Goal: Communication & Community: Answer question/provide support

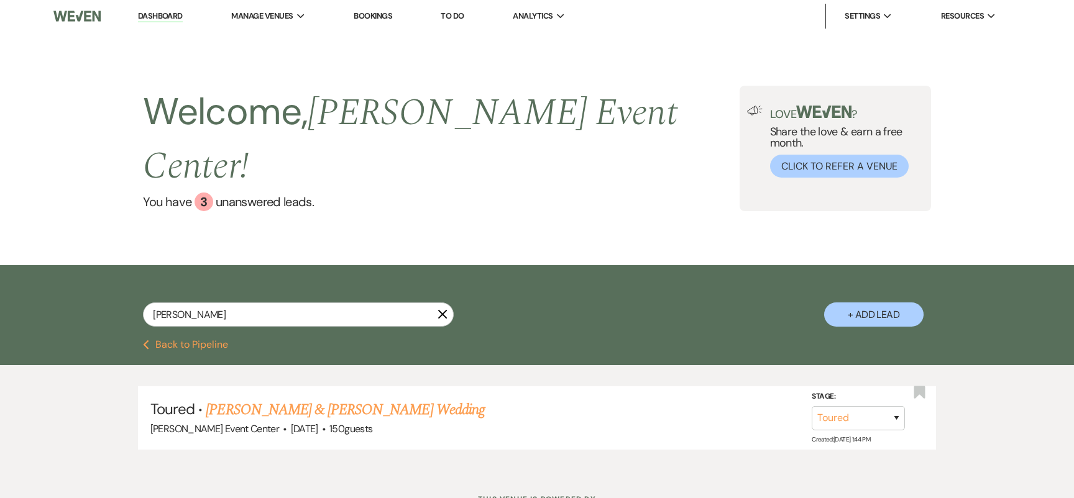
select select "5"
drag, startPoint x: 200, startPoint y: 290, endPoint x: 114, endPoint y: 267, distance: 89.2
click at [114, 271] on div "[PERSON_NAME] X + Add Lead" at bounding box center [536, 304] width 895 height 66
paste input "[PERSON_NAME]"
type input "[PERSON_NAME]"
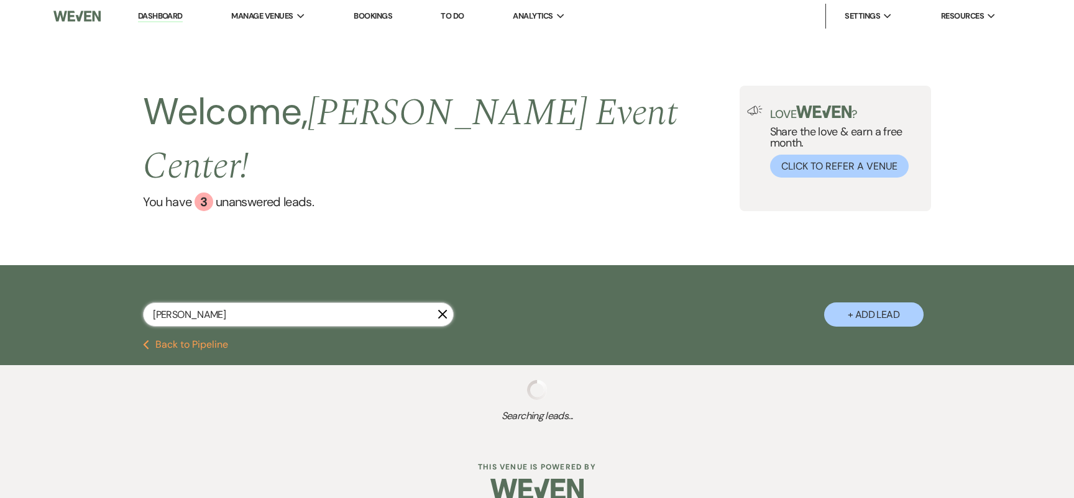
select select "2"
select select "4"
select select "6"
select select "2"
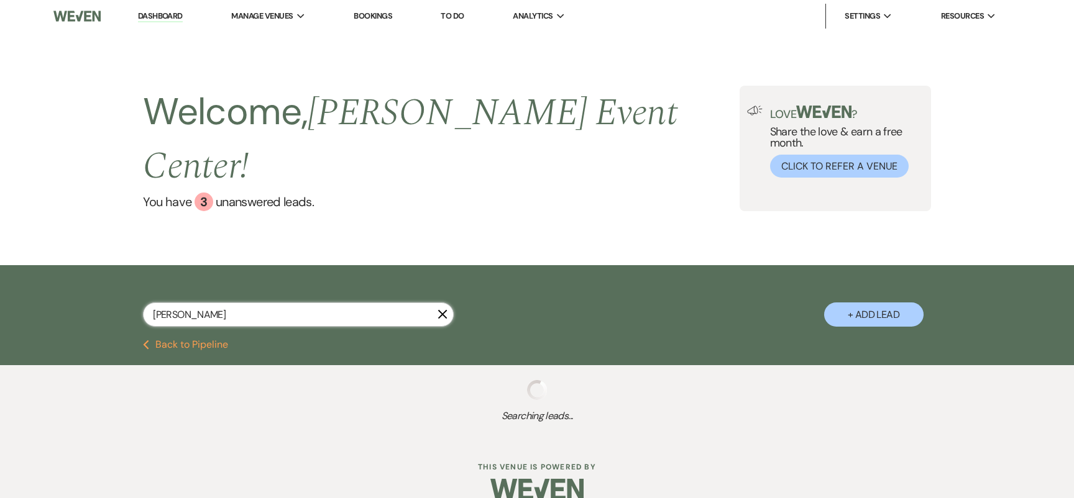
select select "5"
select select "9"
select select "4"
select select "6"
select select "8"
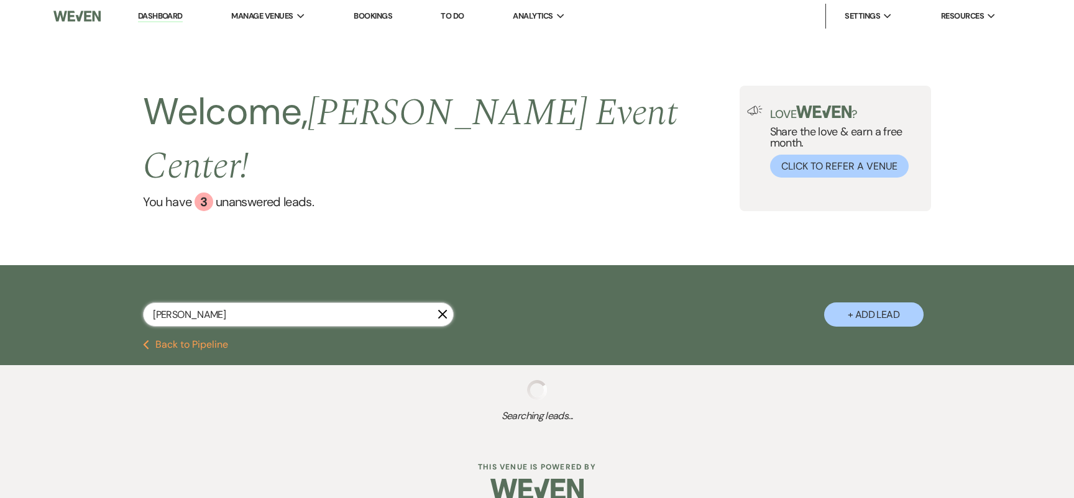
select select "8"
select select "6"
select select "8"
select select "1"
select select "8"
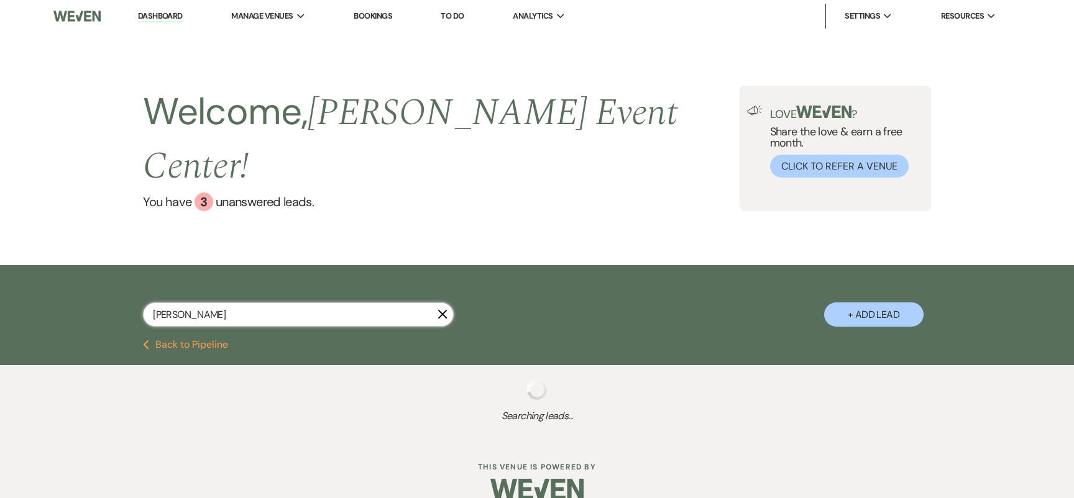
select select "7"
select select "8"
select select "7"
select select "8"
select select "5"
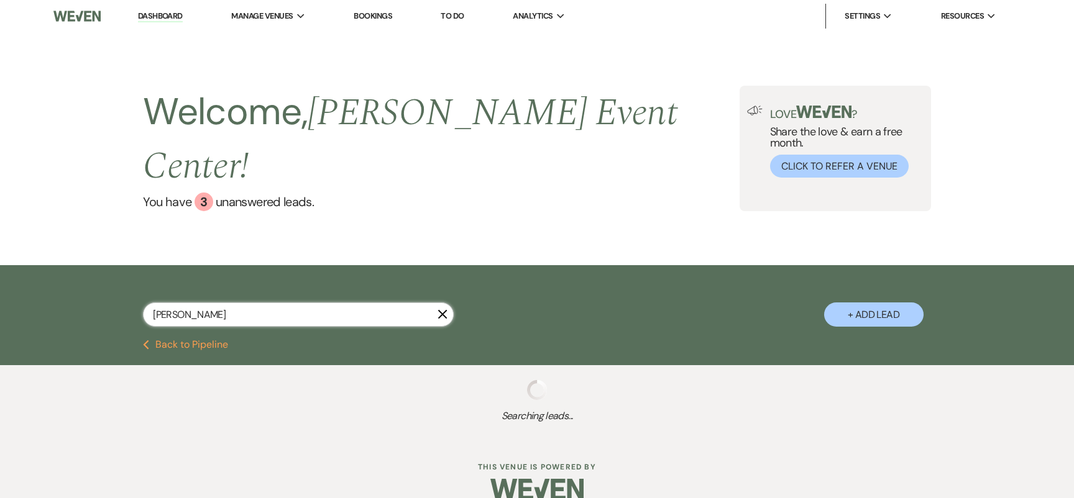
select select "8"
select select "6"
select select "5"
select select "8"
select select "4"
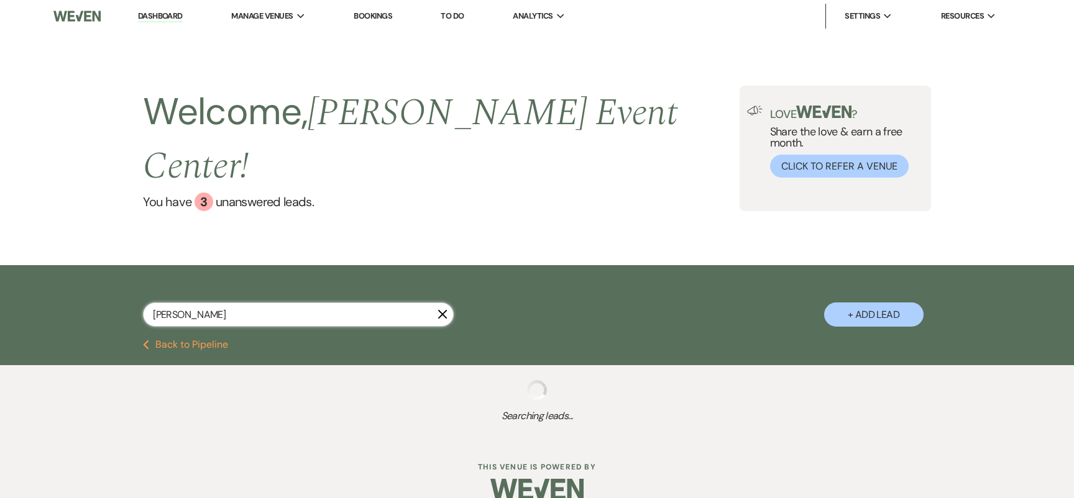
select select "8"
select select "6"
select select "8"
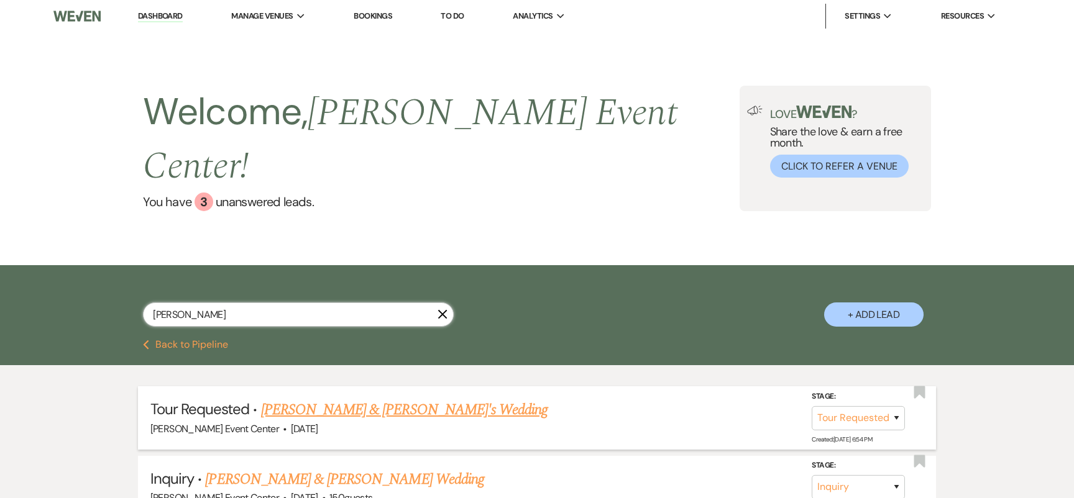
type input "[PERSON_NAME]"
click at [304, 399] on link "[PERSON_NAME] & [PERSON_NAME]'s Wedding" at bounding box center [404, 410] width 287 height 22
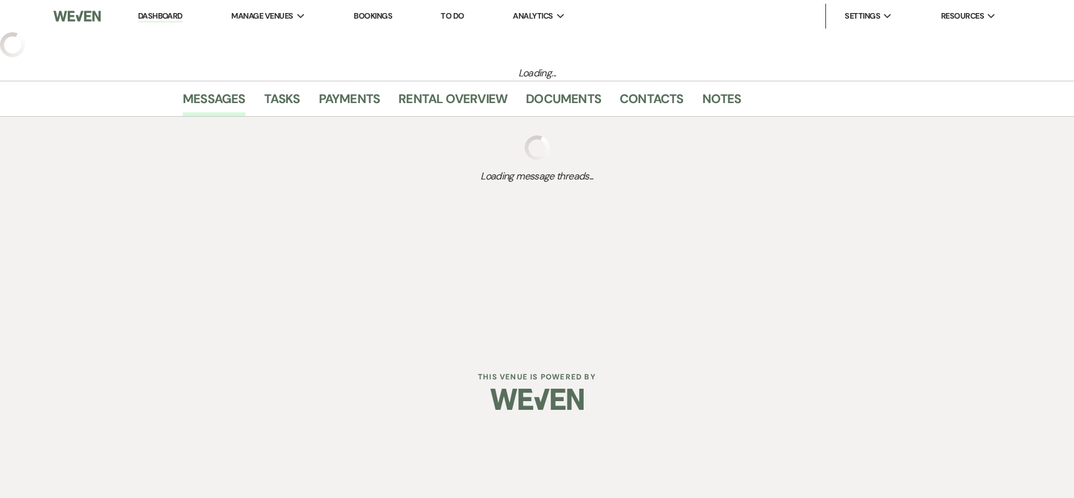
select select "2"
select select "5"
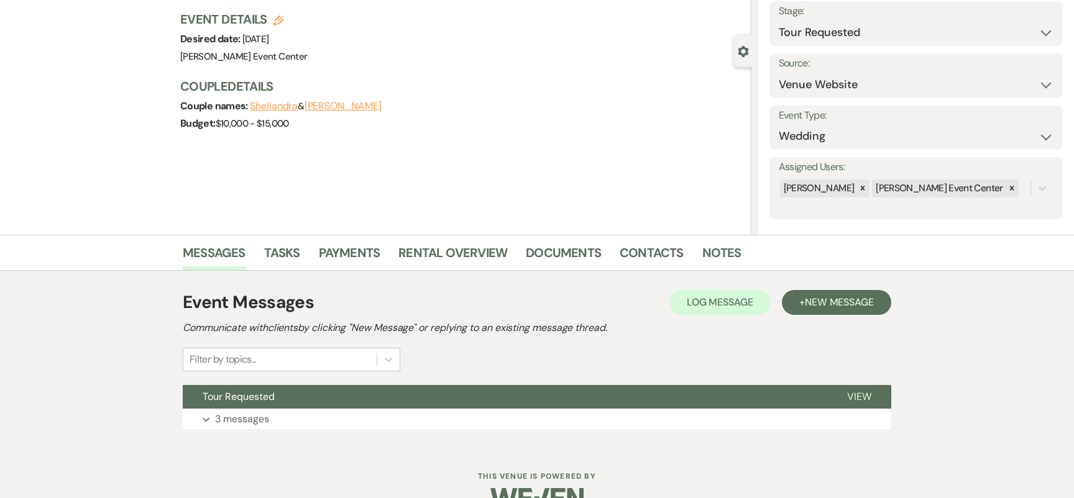
scroll to position [88, 0]
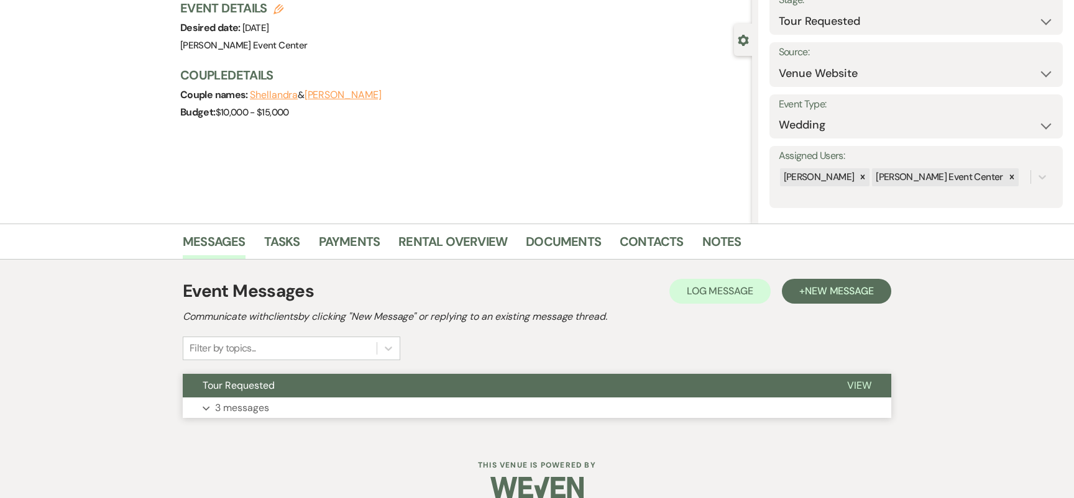
click at [272, 408] on button "Expand 3 messages" at bounding box center [537, 408] width 708 height 21
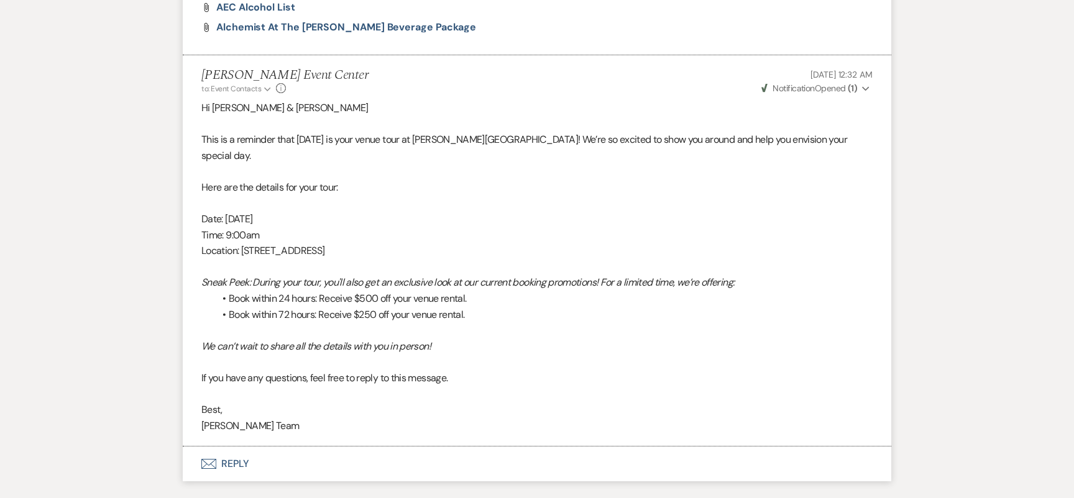
click at [227, 447] on button "Envelope Reply" at bounding box center [537, 464] width 708 height 35
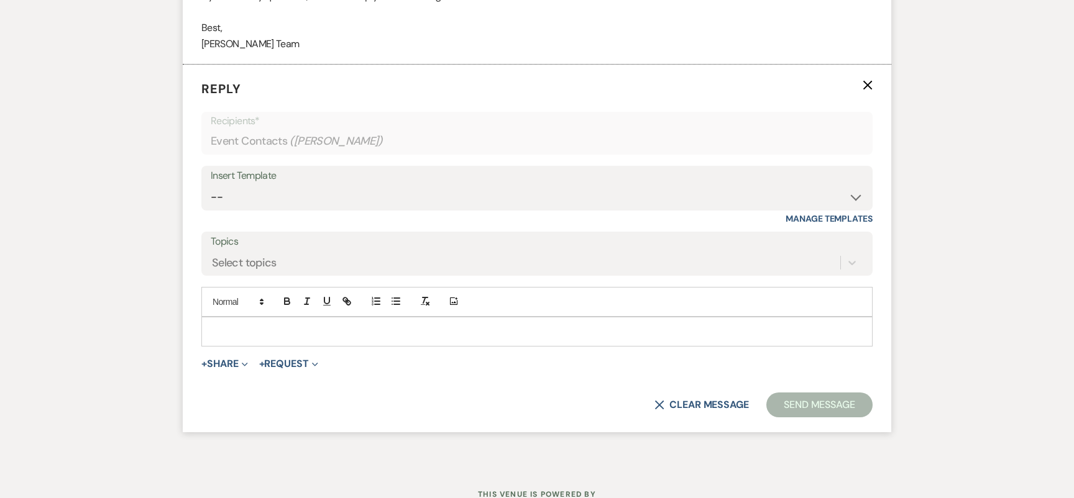
scroll to position [1360, 0]
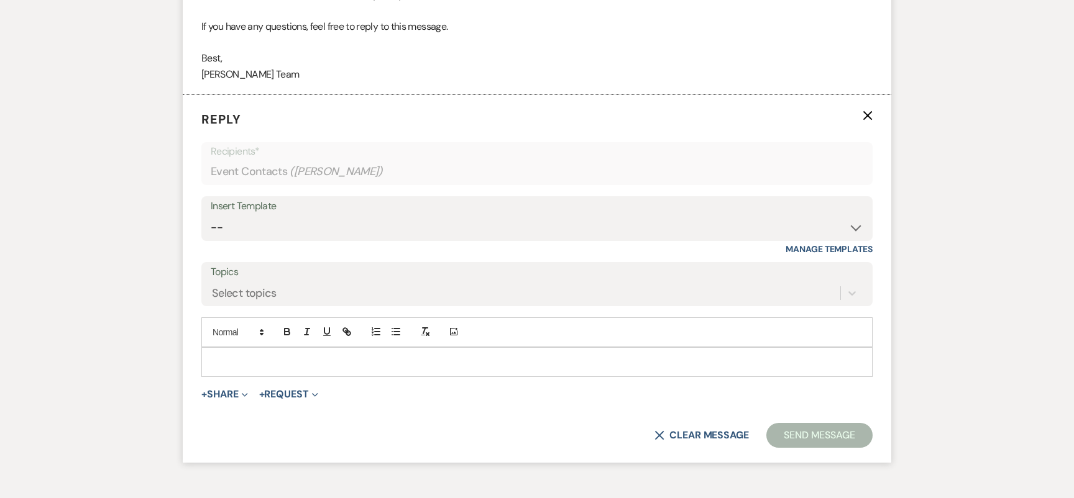
click at [299, 355] on p at bounding box center [536, 362] width 651 height 14
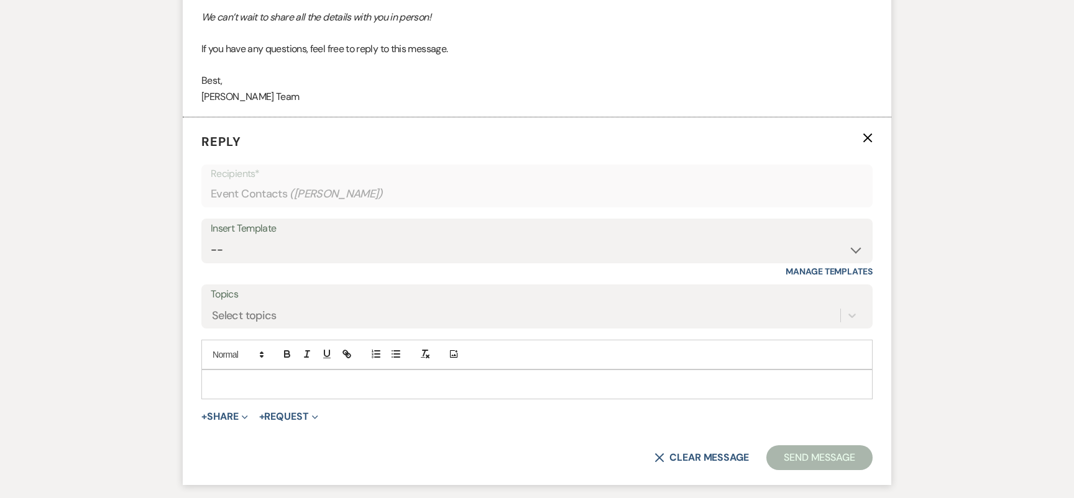
scroll to position [1339, 0]
click at [222, 411] on button "+ Share Expand" at bounding box center [224, 416] width 47 height 10
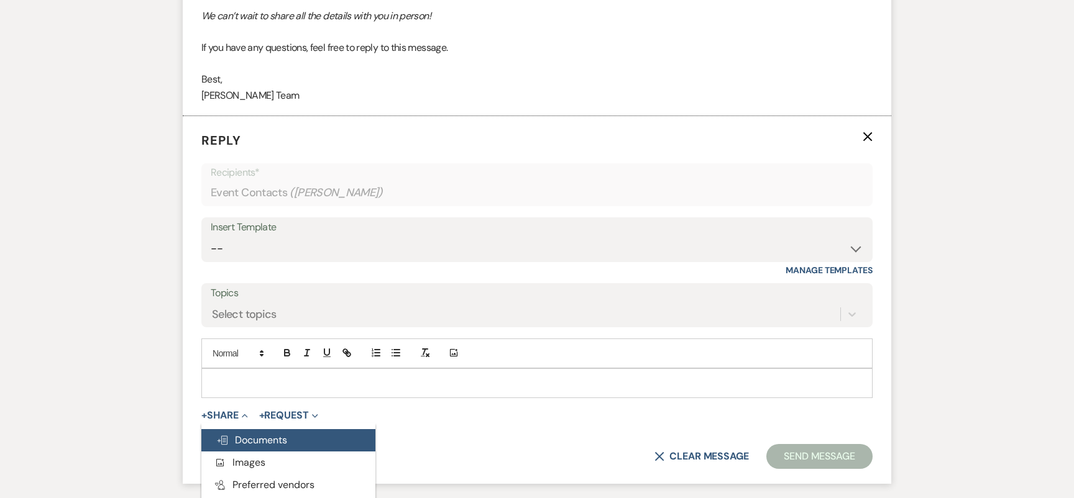
click at [250, 434] on span "Doc Upload Documents" at bounding box center [251, 440] width 71 height 13
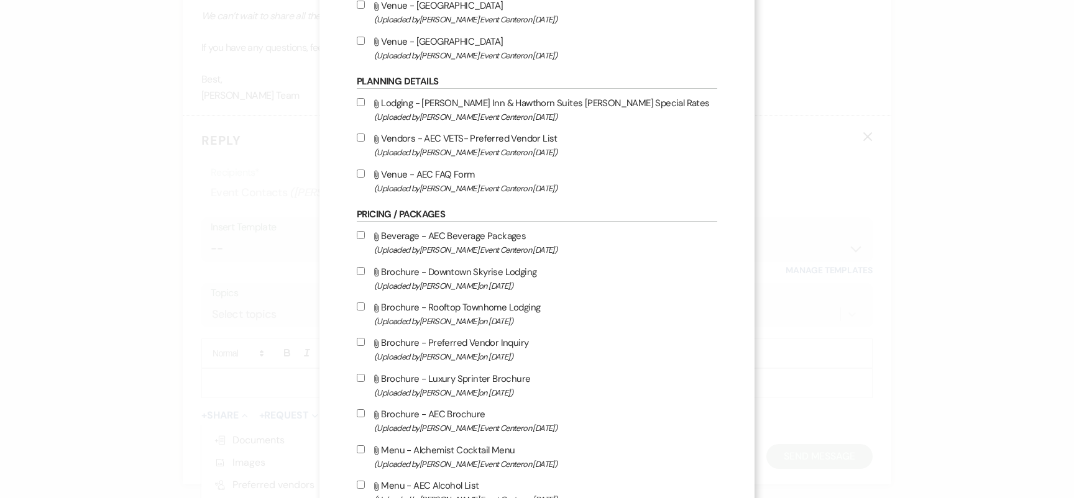
scroll to position [1695, 0]
click at [360, 144] on input "Attach File Vendors - AEC VETS- Preferred Vendor List (Uploaded by [PERSON_NAME…" at bounding box center [361, 140] width 8 height 8
checkbox input "true"
click at [362, 180] on input "Attach File Venue - AEC FAQ Form (Uploaded by [PERSON_NAME] Event Center on [DA…" at bounding box center [361, 176] width 8 height 8
checkbox input "true"
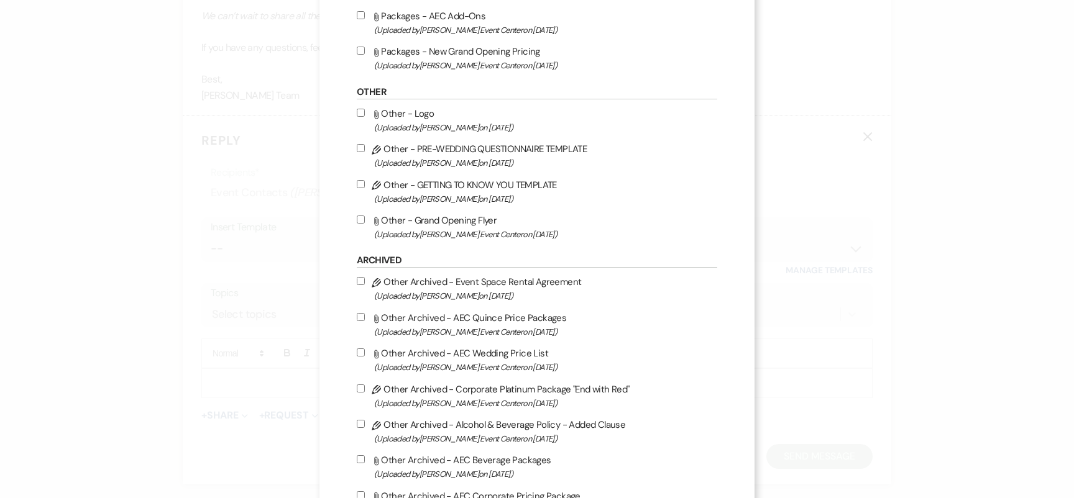
scroll to position [2606, 0]
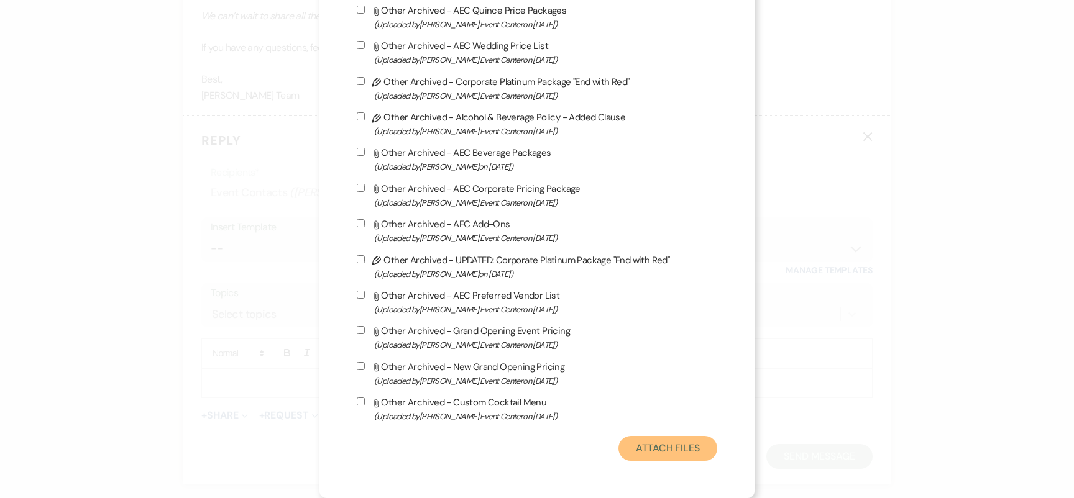
click at [668, 439] on button "Attach Files" at bounding box center [667, 448] width 99 height 25
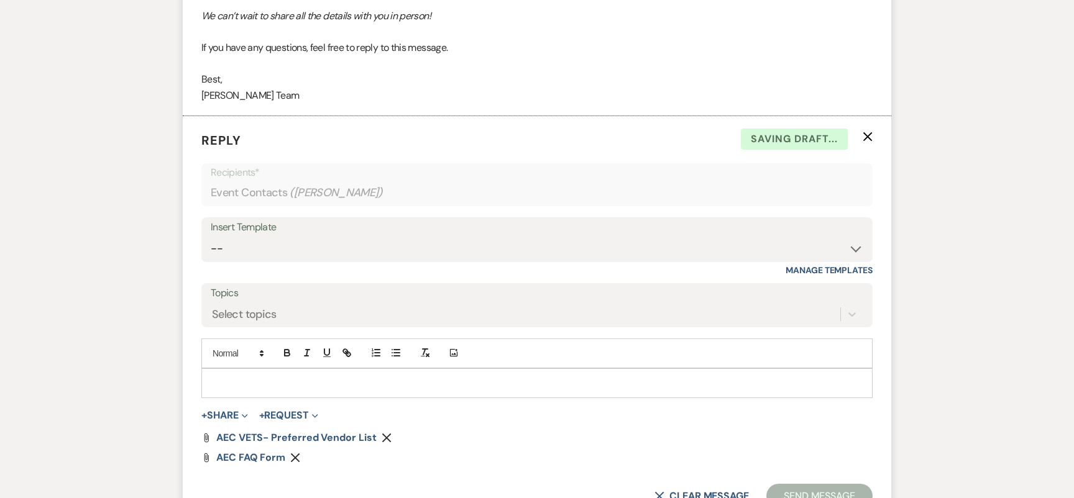
click at [472, 376] on p at bounding box center [536, 383] width 651 height 14
click at [852, 484] on button "Send Message" at bounding box center [819, 496] width 106 height 25
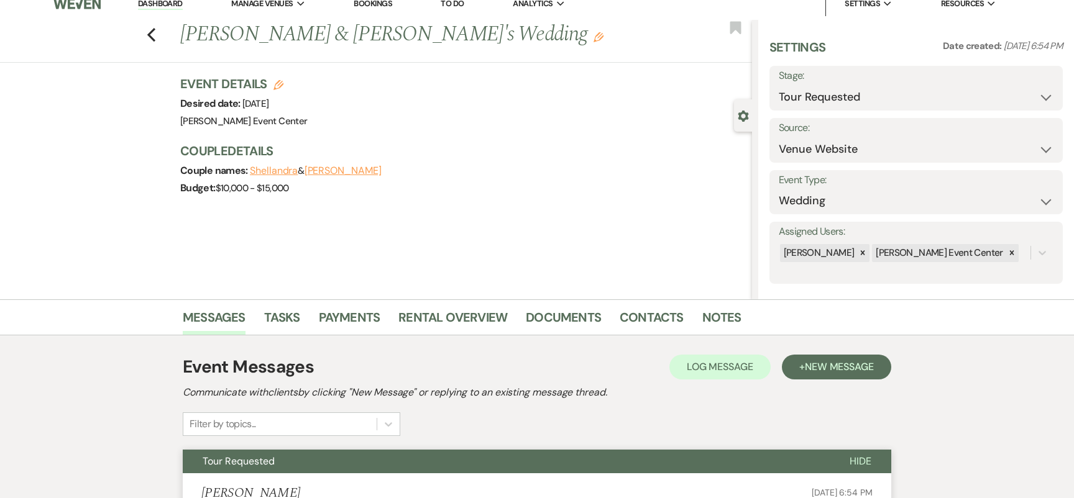
scroll to position [0, 0]
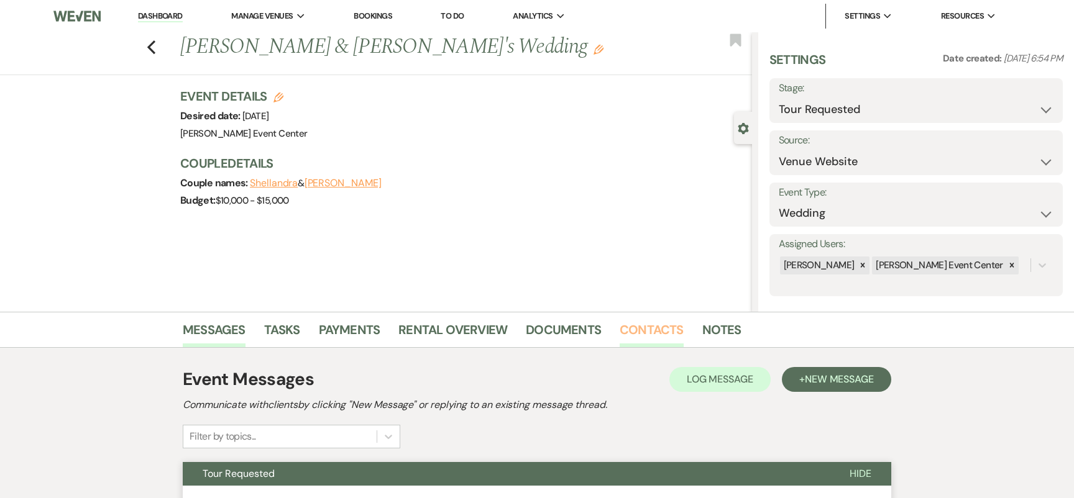
click at [656, 327] on link "Contacts" at bounding box center [651, 333] width 64 height 27
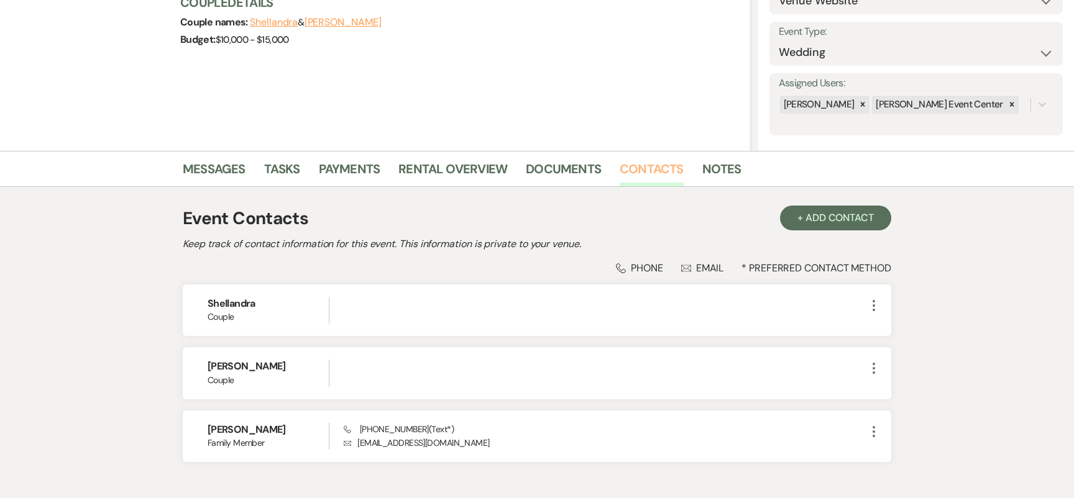
scroll to position [235, 0]
